Goal: Information Seeking & Learning: Learn about a topic

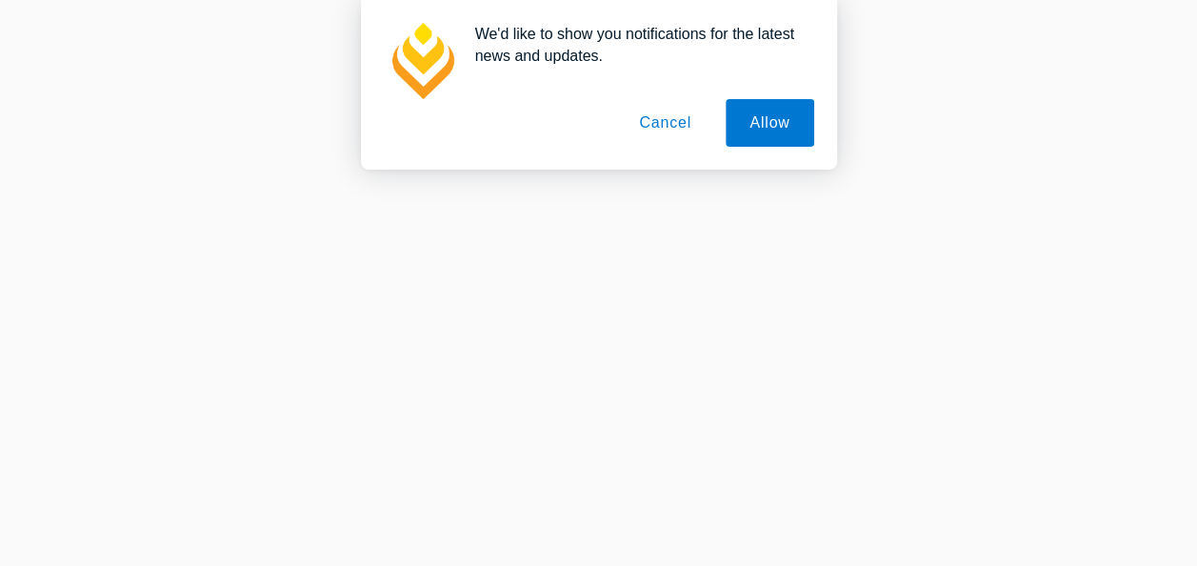
scroll to position [97, 0]
click at [769, 113] on button "Allow" at bounding box center [770, 123] width 88 height 48
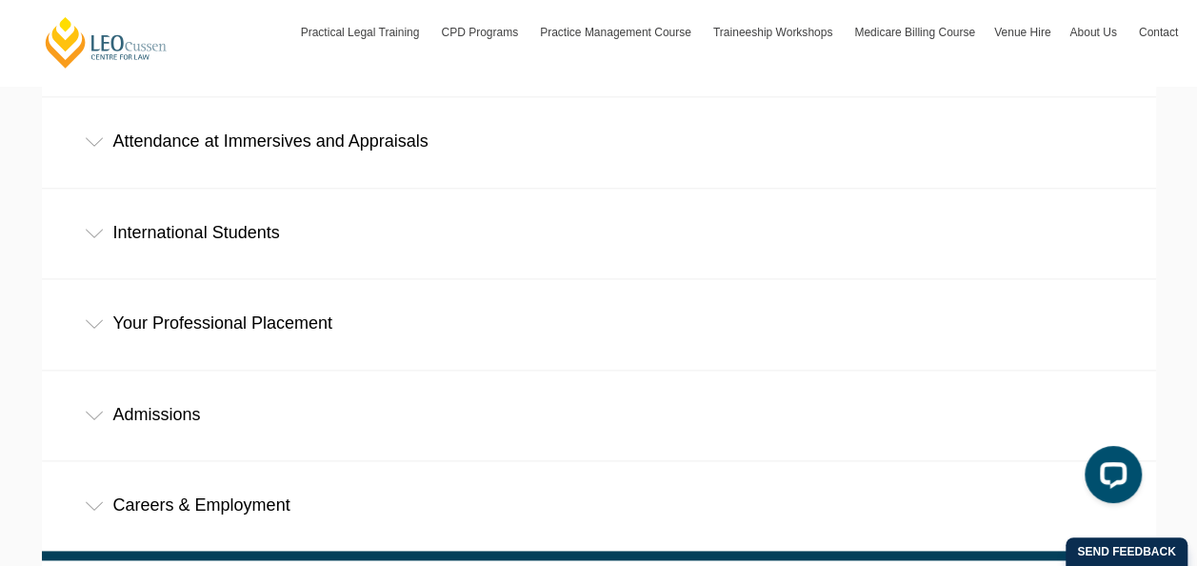
scroll to position [1028, 0]
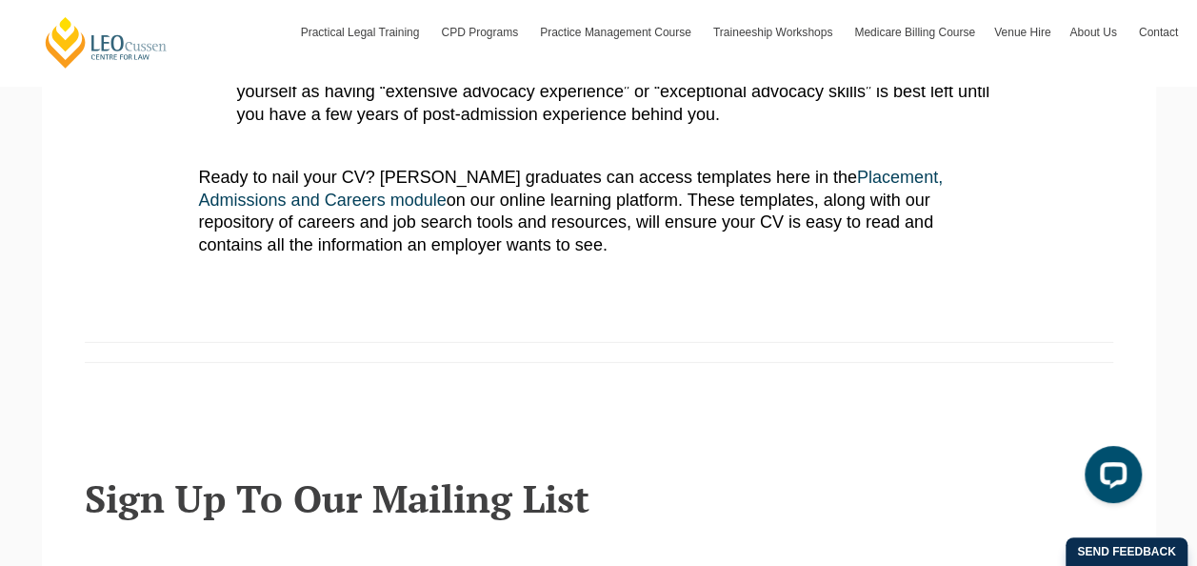
scroll to position [2704, 0]
click at [870, 187] on link "Placement, Admissions and Careers module" at bounding box center [571, 189] width 744 height 41
